Goal: Information Seeking & Learning: Find specific fact

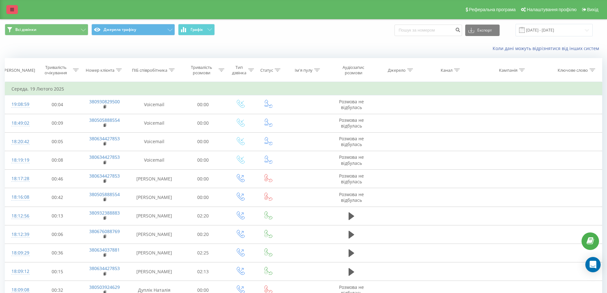
click at [10, 8] on icon at bounding box center [12, 9] width 4 height 4
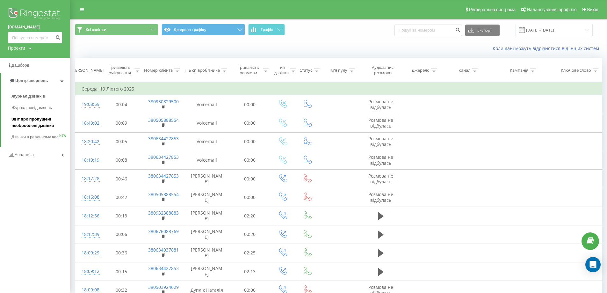
click at [29, 125] on span "Звіт про пропущені необроблені дзвінки" at bounding box center [38, 122] width 55 height 13
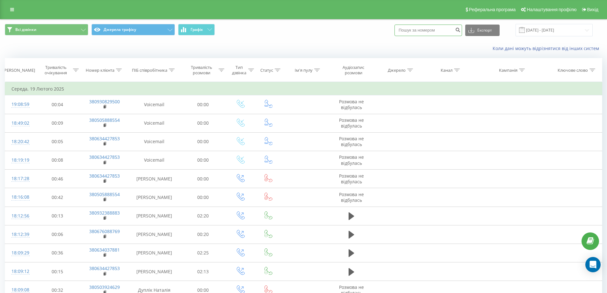
click at [425, 29] on input at bounding box center [428, 30] width 68 height 11
paste input "380686551284"
type input "380686551284"
click at [460, 28] on icon "submit" at bounding box center [457, 29] width 5 height 4
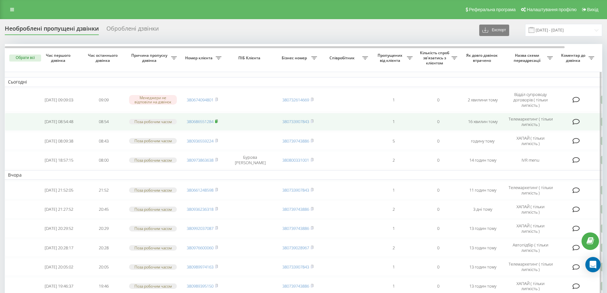
click at [217, 120] on rect at bounding box center [216, 121] width 2 height 3
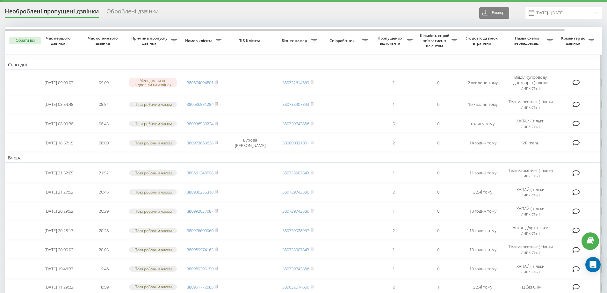
scroll to position [18, 0]
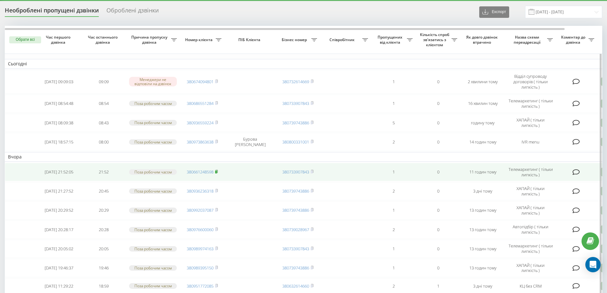
click at [217, 171] on rect at bounding box center [216, 171] width 2 height 3
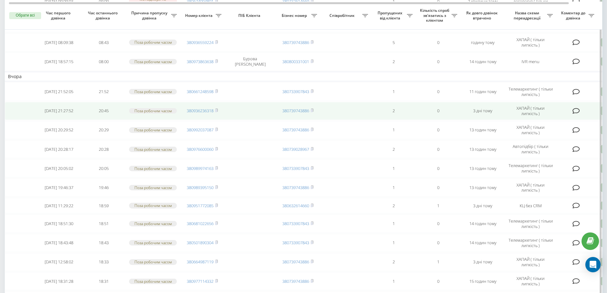
scroll to position [100, 0]
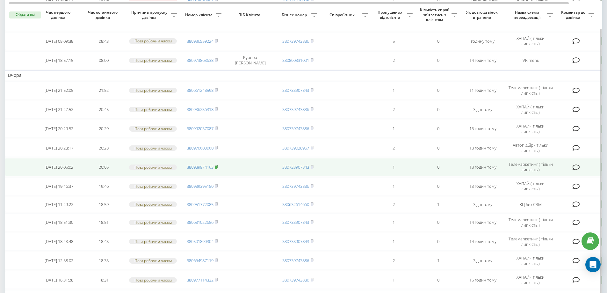
click at [217, 167] on rect at bounding box center [216, 167] width 2 height 3
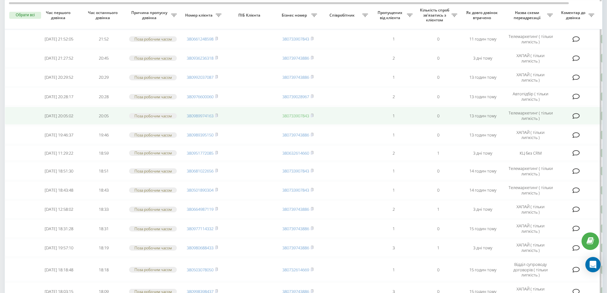
scroll to position [151, 0]
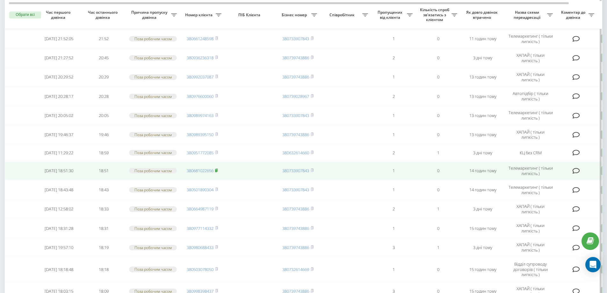
click at [216, 171] on icon at bounding box center [216, 170] width 3 height 4
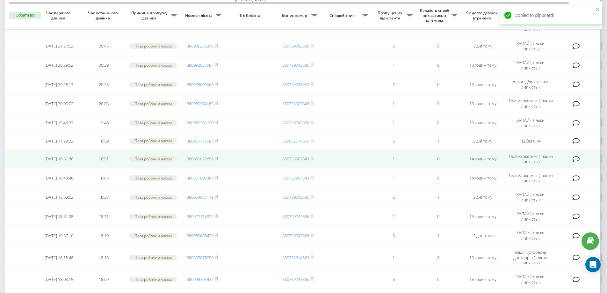
scroll to position [164, 0]
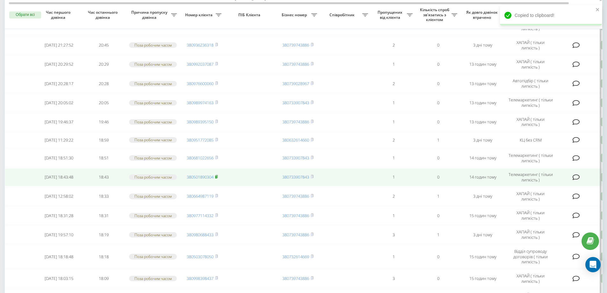
click at [217, 178] on rect at bounding box center [216, 177] width 2 height 3
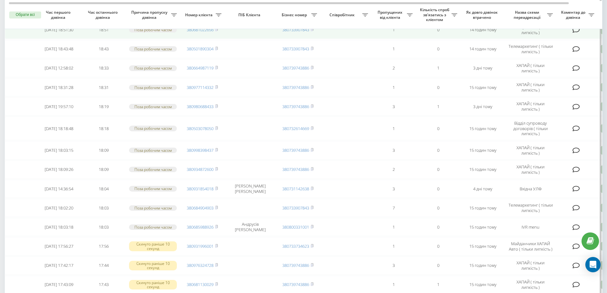
scroll to position [293, 0]
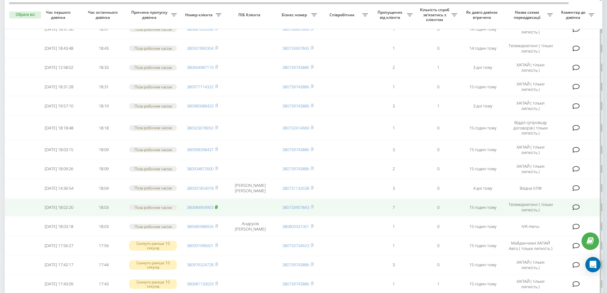
click at [217, 209] on rect at bounding box center [216, 207] width 2 height 3
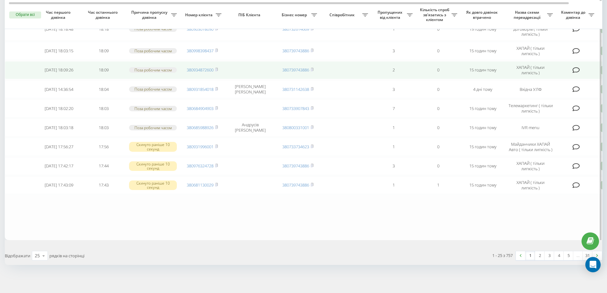
scroll to position [392, 0]
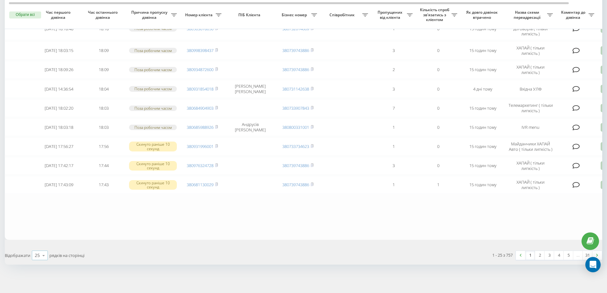
click at [42, 258] on icon at bounding box center [44, 255] width 10 height 12
click at [37, 237] on span "50" at bounding box center [37, 237] width 5 height 6
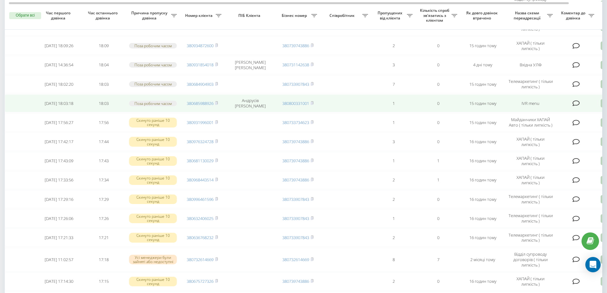
scroll to position [397, 0]
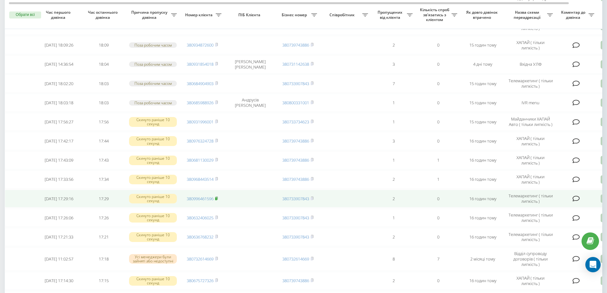
click at [217, 200] on rect at bounding box center [216, 198] width 2 height 3
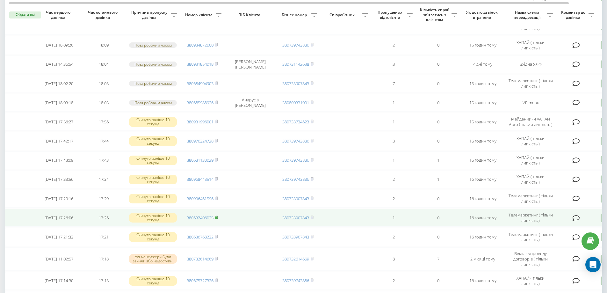
click at [217, 219] on rect at bounding box center [216, 217] width 2 height 3
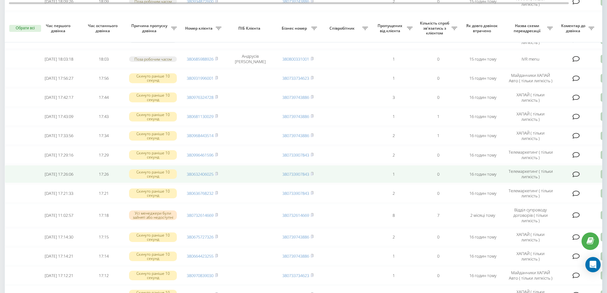
scroll to position [457, 0]
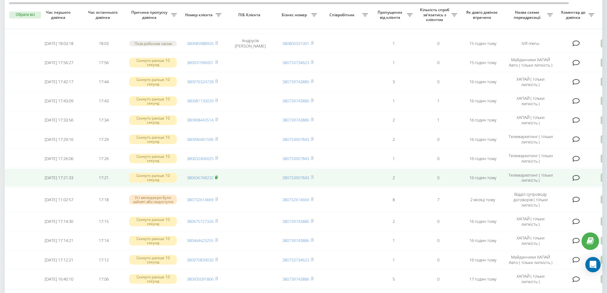
click at [217, 179] on rect at bounding box center [216, 177] width 2 height 3
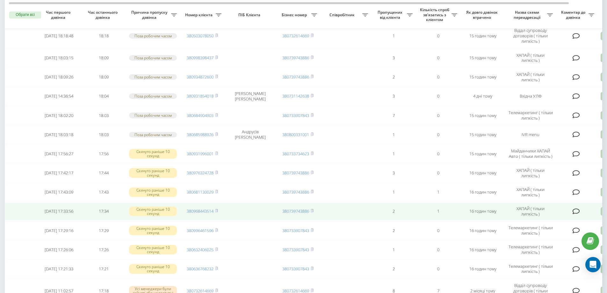
scroll to position [365, 0]
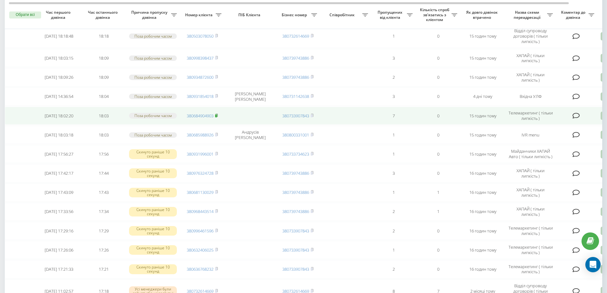
click at [217, 117] on rect at bounding box center [216, 115] width 2 height 3
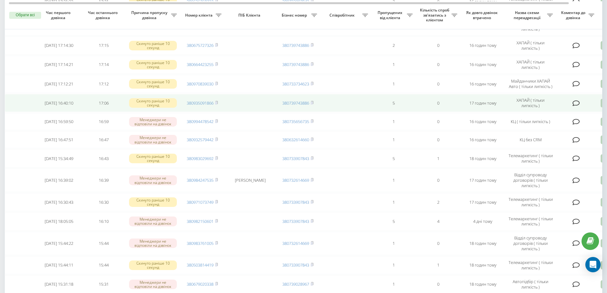
scroll to position [633, 0]
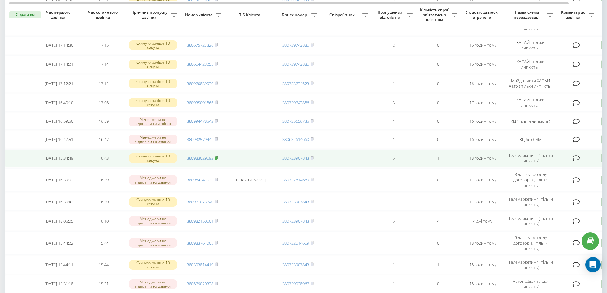
click at [217, 160] on rect at bounding box center [216, 158] width 2 height 3
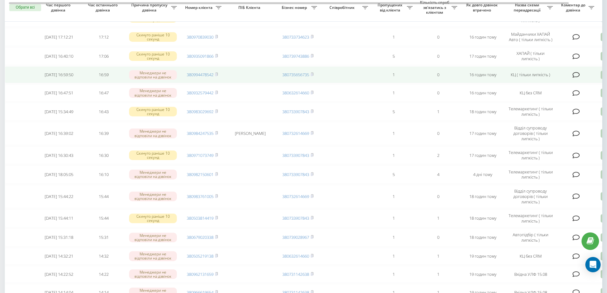
scroll to position [683, 0]
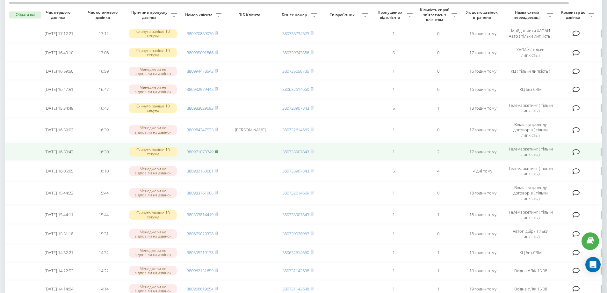
click at [217, 153] on icon at bounding box center [216, 151] width 3 height 4
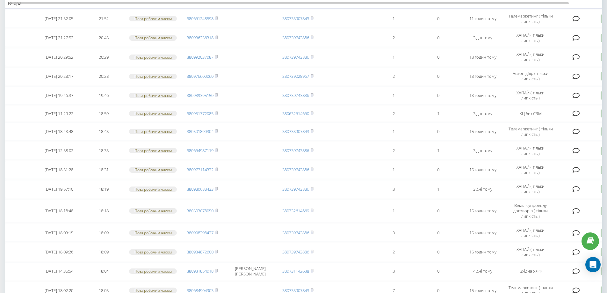
scroll to position [0, 0]
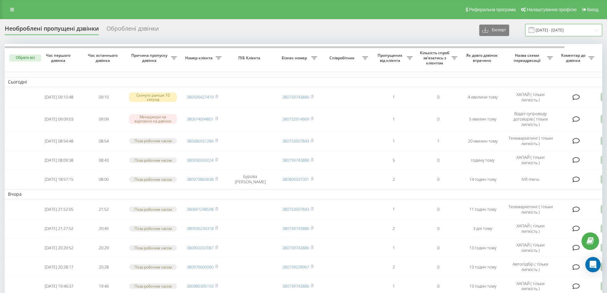
click at [557, 31] on input "19.07.2025 - 19.08.2025" at bounding box center [563, 30] width 77 height 12
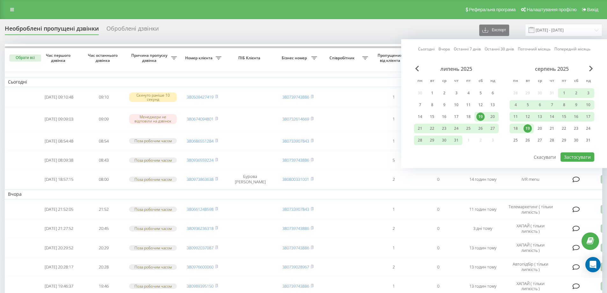
click at [527, 128] on div "19" at bounding box center [527, 128] width 8 height 8
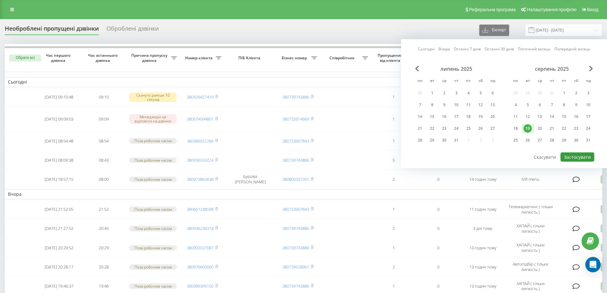
click at [568, 157] on button "Застосувати" at bounding box center [577, 156] width 34 height 9
type input "19.08.2025 - 19.08.2025"
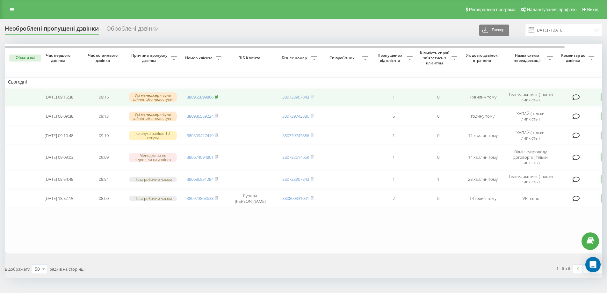
click at [217, 96] on icon at bounding box center [216, 97] width 3 height 4
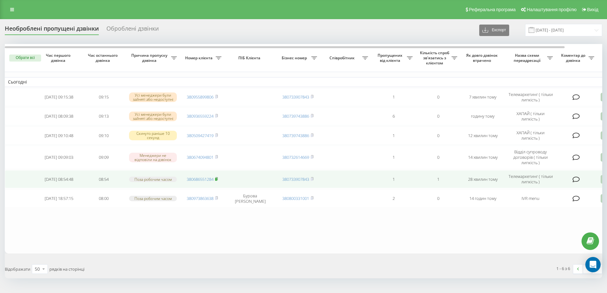
click at [218, 178] on icon at bounding box center [216, 179] width 3 height 4
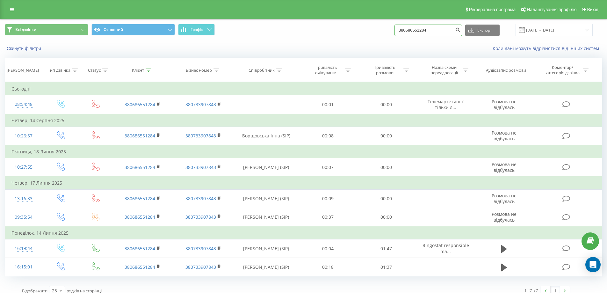
drag, startPoint x: 449, startPoint y: 32, endPoint x: 377, endPoint y: 32, distance: 72.3
click at [377, 32] on div "Всі дзвінки Основний Графік 380686551284 Експорт .csv .xls .xlsx [DATE] - [DATE]" at bounding box center [303, 30] width 597 height 12
paste input "380661248598"
type input "380661248598"
click at [460, 28] on icon "submit" at bounding box center [457, 29] width 5 height 4
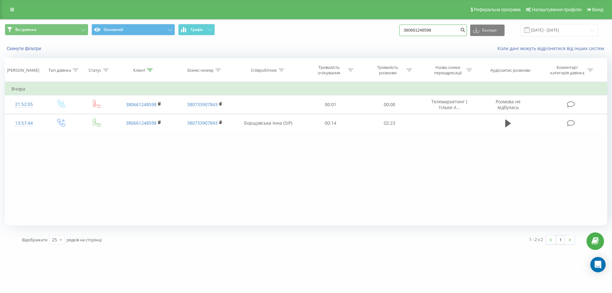
drag, startPoint x: 451, startPoint y: 27, endPoint x: 400, endPoint y: 27, distance: 50.3
click at [400, 27] on div "Всі дзвінки Основний Графік 380661248598 Експорт .csv .xls .xlsx [DATE] - [DATE]" at bounding box center [306, 30] width 602 height 12
paste input "380989974163"
type input "380989974163"
click at [465, 29] on icon "submit" at bounding box center [462, 29] width 5 height 4
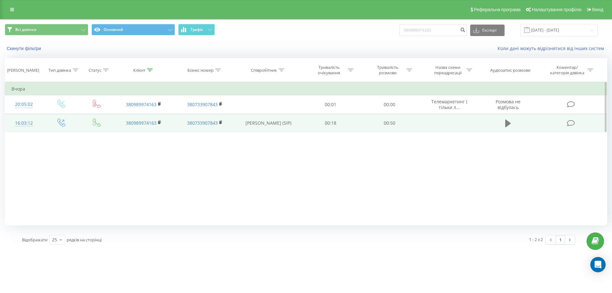
click at [510, 125] on icon at bounding box center [508, 123] width 6 height 9
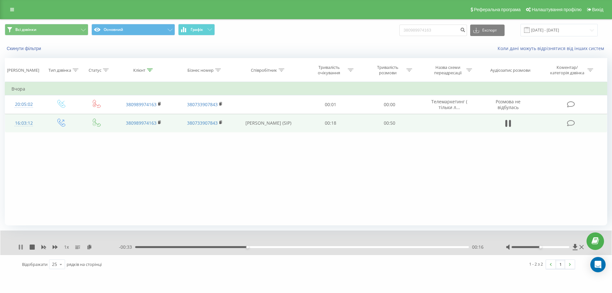
click at [20, 246] on icon at bounding box center [19, 246] width 1 height 5
drag, startPoint x: 452, startPoint y: 30, endPoint x: 394, endPoint y: 33, distance: 57.8
click at [394, 33] on div "Всі дзвінки Основний Графік 380989974163 Експорт .csv .xls .xlsx 19.05.2025 - 1…" at bounding box center [306, 30] width 602 height 12
paste input "380681022656"
type input "380681022656"
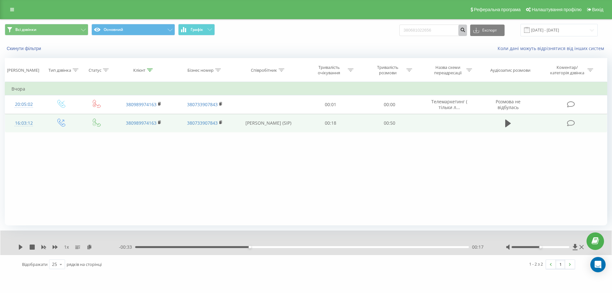
click at [465, 30] on icon "submit" at bounding box center [462, 29] width 5 height 4
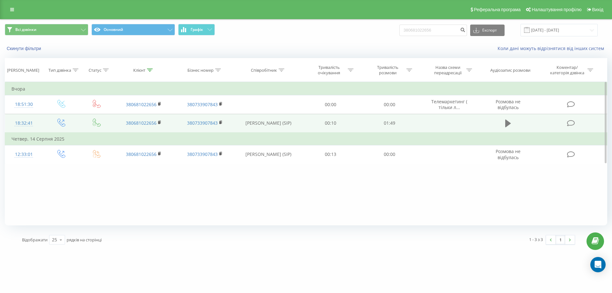
click at [508, 124] on icon at bounding box center [508, 123] width 6 height 8
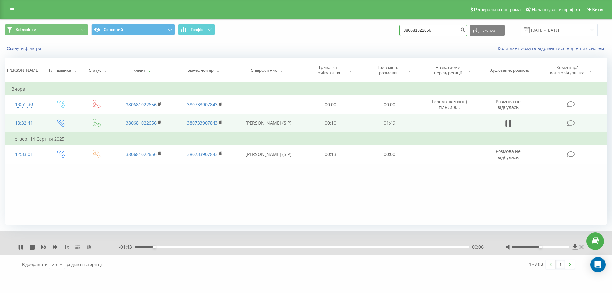
drag, startPoint x: 454, startPoint y: 31, endPoint x: 397, endPoint y: 33, distance: 56.4
click at [397, 33] on div "Всі дзвінки Основний Графік 380681022656 Експорт .csv .xls .xlsx [DATE] - [DATE]" at bounding box center [306, 30] width 602 height 12
click at [21, 247] on icon at bounding box center [20, 246] width 5 height 5
paste input "380501890304"
type input "380501890304"
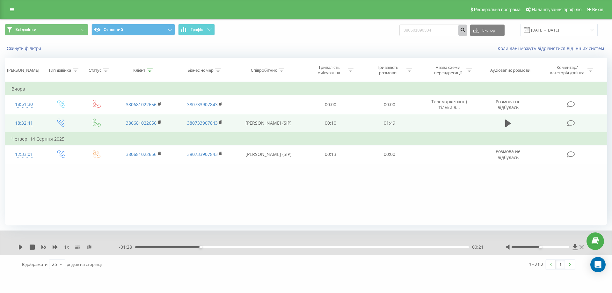
click at [465, 31] on icon "submit" at bounding box center [462, 29] width 5 height 4
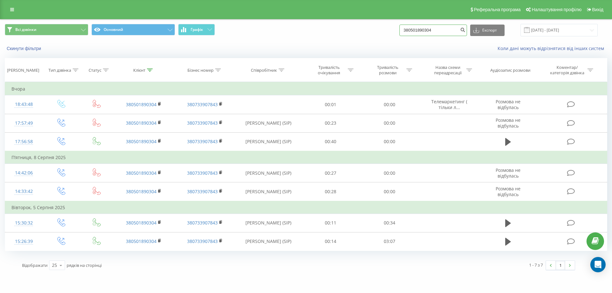
drag, startPoint x: 452, startPoint y: 32, endPoint x: 381, endPoint y: 35, distance: 70.8
click at [381, 35] on div "Всі дзвінки Основний Графік 380501890304 Експорт .csv .xls .xlsx 19.05.2025 - 1…" at bounding box center [306, 30] width 602 height 12
paste input "380684904903"
type input "380684904903"
click at [465, 29] on icon "submit" at bounding box center [462, 29] width 5 height 4
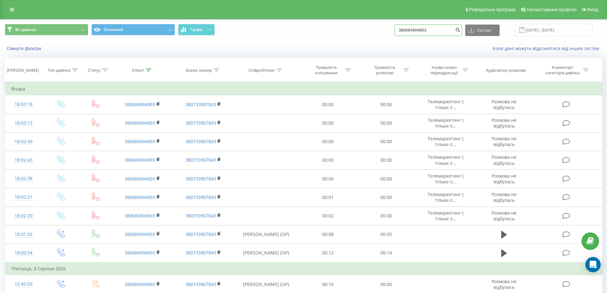
drag, startPoint x: 445, startPoint y: 30, endPoint x: 390, endPoint y: 31, distance: 55.1
click at [390, 31] on div "Всі дзвінки Основний Графік 380684904903 Експорт .csv .xls .xlsx [DATE] - [DATE]" at bounding box center [303, 30] width 597 height 12
paste input "380996461596"
type input "380996461596"
click at [460, 31] on icon "submit" at bounding box center [457, 29] width 5 height 4
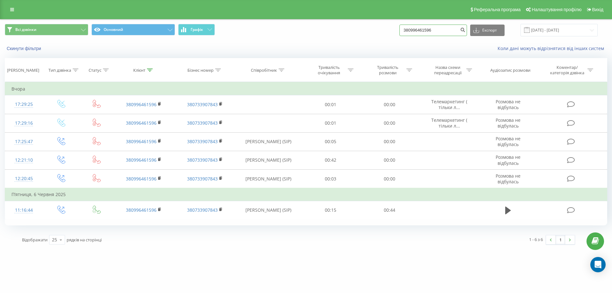
drag, startPoint x: 443, startPoint y: 30, endPoint x: 398, endPoint y: 30, distance: 45.2
click at [398, 30] on div "Всі дзвінки Основний Графік 380996461596 Експорт .csv .xls .xlsx 19.05.2025 - 1…" at bounding box center [306, 30] width 602 height 12
paste input "380632406025"
type input "380632406025"
click at [465, 27] on icon "submit" at bounding box center [462, 29] width 5 height 4
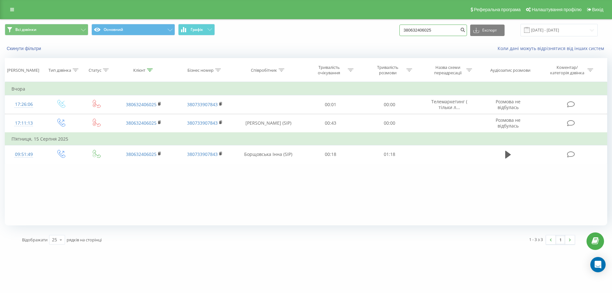
drag, startPoint x: 450, startPoint y: 31, endPoint x: 379, endPoint y: 32, distance: 71.1
click at [379, 32] on div "Всі дзвінки Основний Графік 380632406025 Експорт .csv .xls .xlsx [DATE] - [DATE]" at bounding box center [306, 30] width 602 height 12
paste input "380636768232"
type input "380636768232"
click at [465, 29] on icon "submit" at bounding box center [462, 29] width 5 height 4
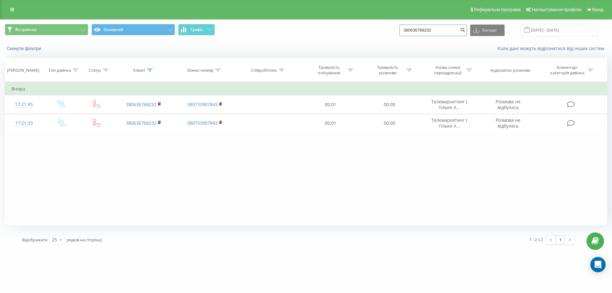
drag, startPoint x: 443, startPoint y: 30, endPoint x: 410, endPoint y: 30, distance: 32.5
click at [410, 30] on input "380636768232" at bounding box center [433, 30] width 68 height 11
click at [415, 30] on input at bounding box center [433, 30] width 68 height 11
click at [421, 32] on input "066943193" at bounding box center [433, 30] width 68 height 11
type input "0669423193"
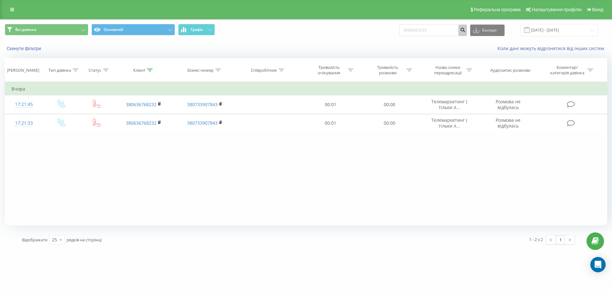
click at [466, 31] on button "submit" at bounding box center [462, 30] width 9 height 11
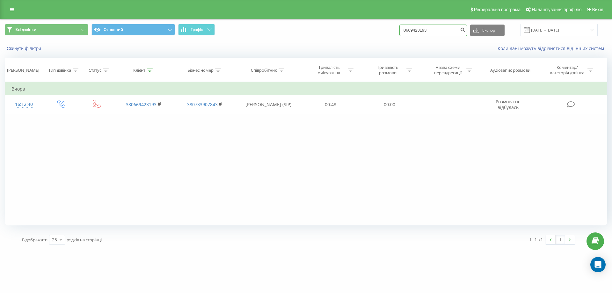
drag, startPoint x: 444, startPoint y: 30, endPoint x: 404, endPoint y: 32, distance: 40.2
click at [404, 32] on div "Всі дзвінки Основний Графік 0669423193 Експорт .csv .xls .xlsx 19.05.2025 - 19.…" at bounding box center [306, 30] width 602 height 12
paste input "380983029692"
type input "380983029692"
click at [465, 30] on icon "submit" at bounding box center [462, 29] width 5 height 4
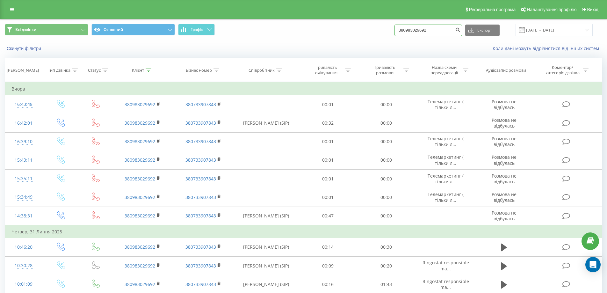
drag, startPoint x: 447, startPoint y: 30, endPoint x: 382, endPoint y: 30, distance: 64.7
click at [382, 30] on div "Всі дзвінки Основний Графік 380983029692 Експорт .csv .xls .xlsx [DATE] - [DATE]" at bounding box center [303, 30] width 597 height 12
paste input "380971073749"
type input "380971073749"
click at [460, 30] on icon "submit" at bounding box center [457, 29] width 5 height 4
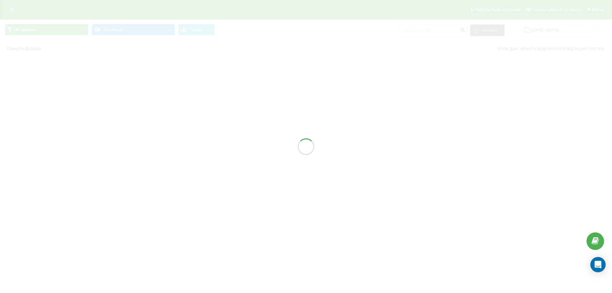
click at [300, 56] on div "Всі дзвінки Основний Графік 380971073749 Експорт .csv .xls .xlsx [DATE] - [DATE…" at bounding box center [306, 37] width 612 height 37
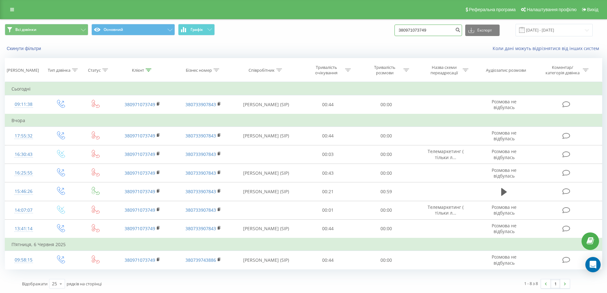
drag, startPoint x: 448, startPoint y: 32, endPoint x: 373, endPoint y: 32, distance: 74.2
click at [373, 32] on div "Всі дзвінки Основний Графік 380971073749 Експорт .csv .xls .xlsx [DATE] - [DATE]" at bounding box center [303, 30] width 597 height 12
paste input "380955899806"
type input "380955899806"
click at [460, 31] on icon "submit" at bounding box center [457, 29] width 5 height 4
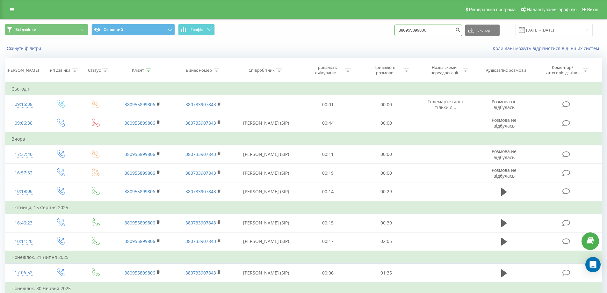
drag, startPoint x: 439, startPoint y: 29, endPoint x: 381, endPoint y: 33, distance: 58.1
click at [381, 33] on div "Всі дзвінки Основний Графік 380955899806 Експорт .csv .xls .xlsx [DATE] - [DATE]" at bounding box center [303, 30] width 597 height 12
paste input "380686551284"
type input "380686551284"
click at [460, 30] on icon "submit" at bounding box center [457, 29] width 5 height 4
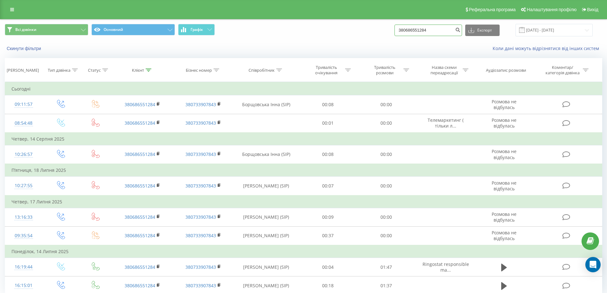
drag, startPoint x: 449, startPoint y: 31, endPoint x: 396, endPoint y: 40, distance: 54.2
click at [396, 40] on div "Всі дзвінки Основний Графік 380686551284 Експорт .csv .xls .xlsx 19.05.2025 - 1…" at bounding box center [303, 29] width 606 height 21
